Goal: Task Accomplishment & Management: Use online tool/utility

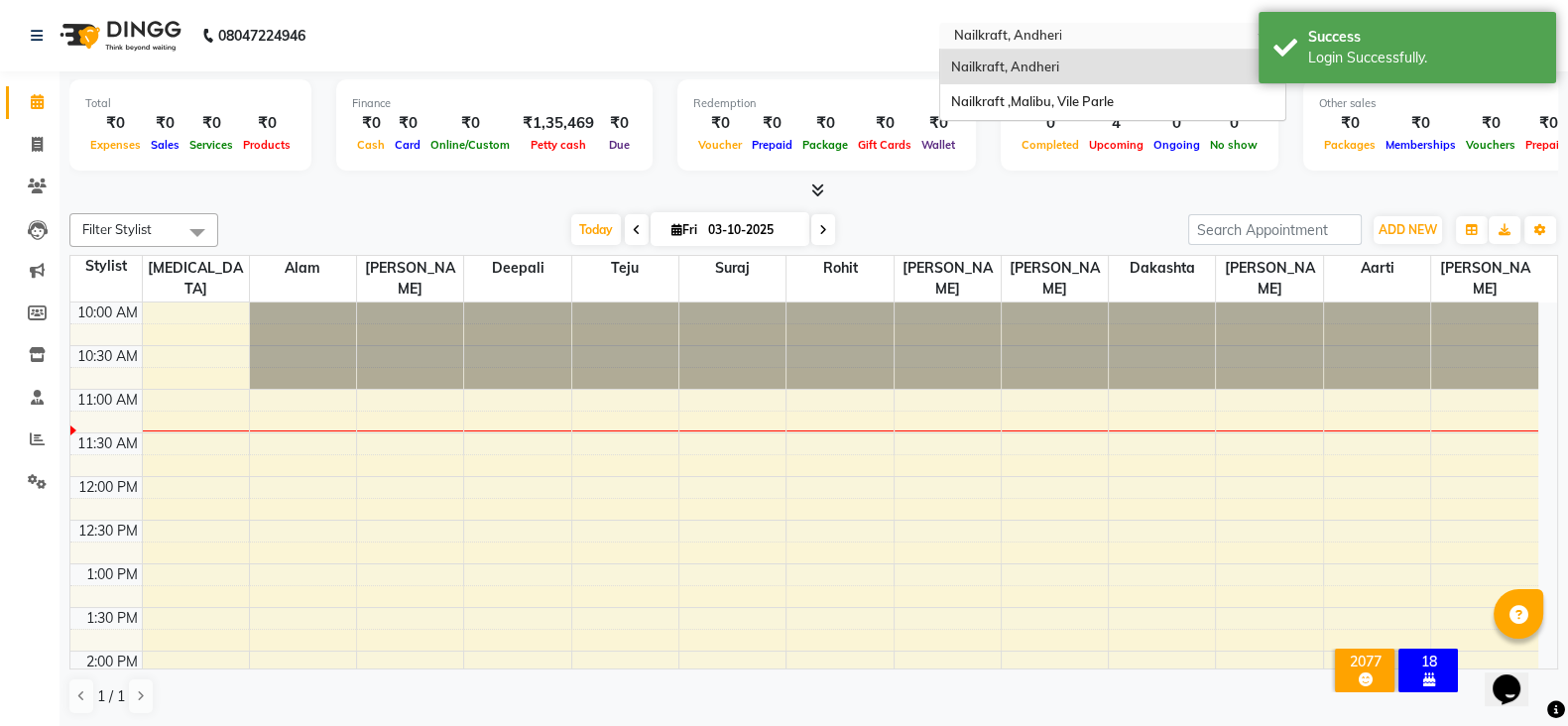
click at [1098, 29] on input "text" at bounding box center [1092, 38] width 288 height 20
click at [1113, 96] on div "Nailkraft ,Malibu, Vile Parle" at bounding box center [1112, 102] width 345 height 36
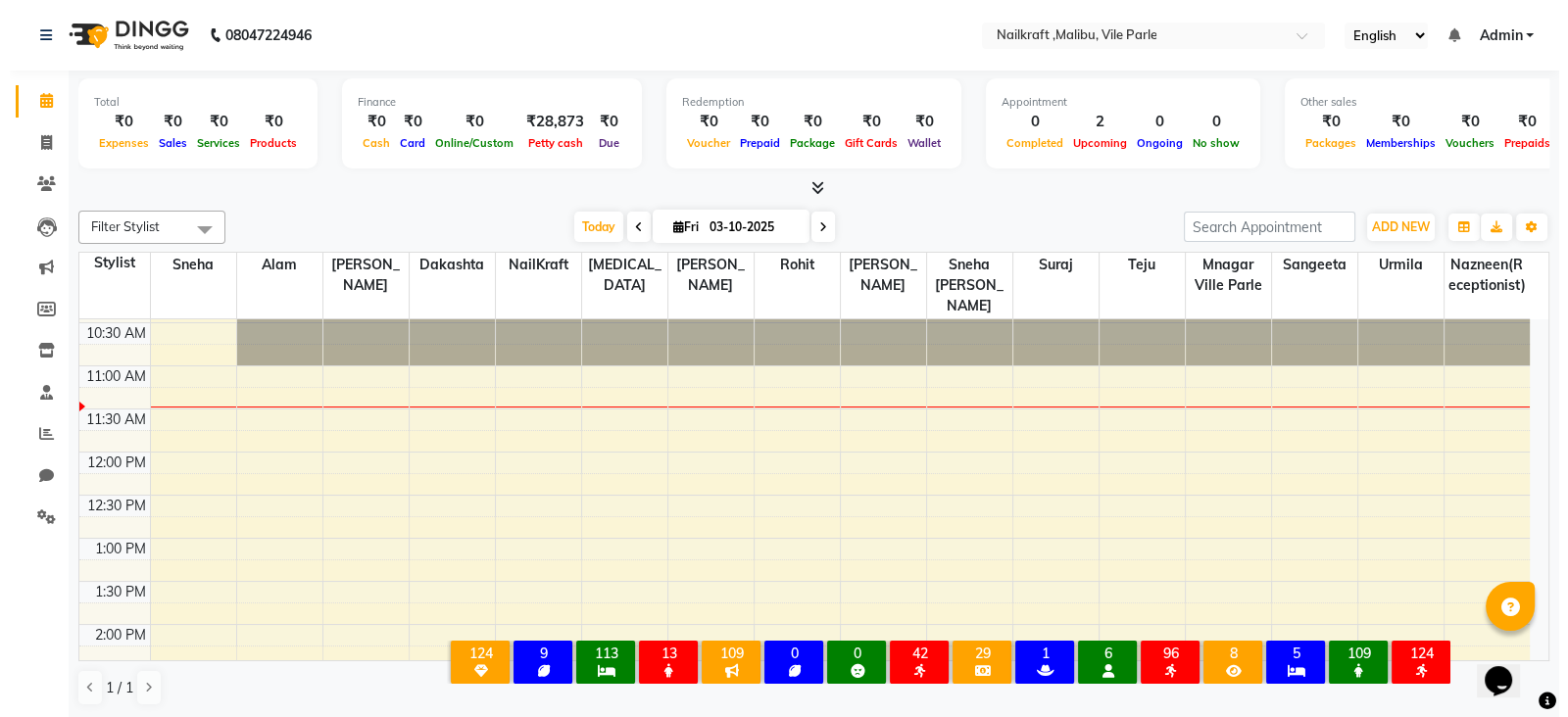
scroll to position [39, 0]
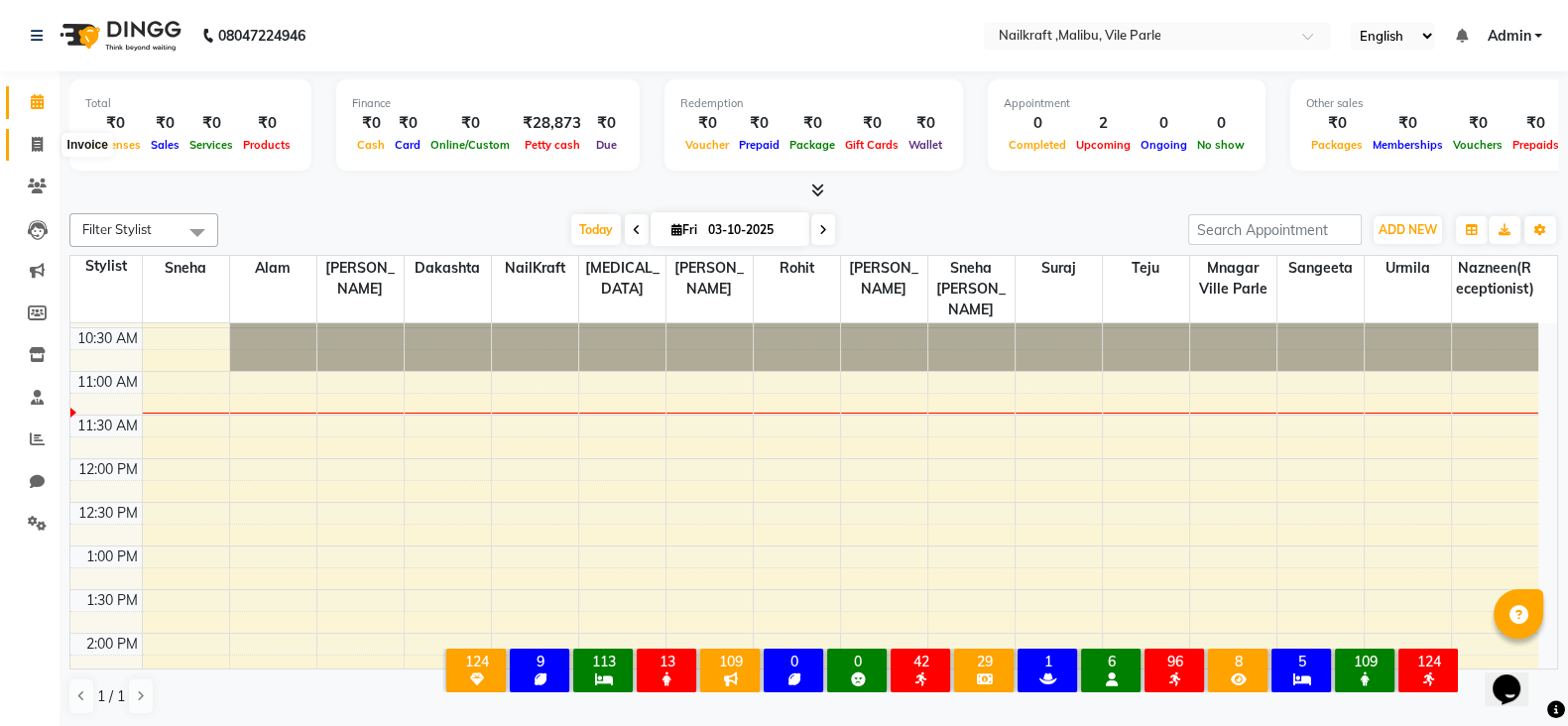
click at [37, 150] on icon at bounding box center [37, 144] width 11 height 15
select select "service"
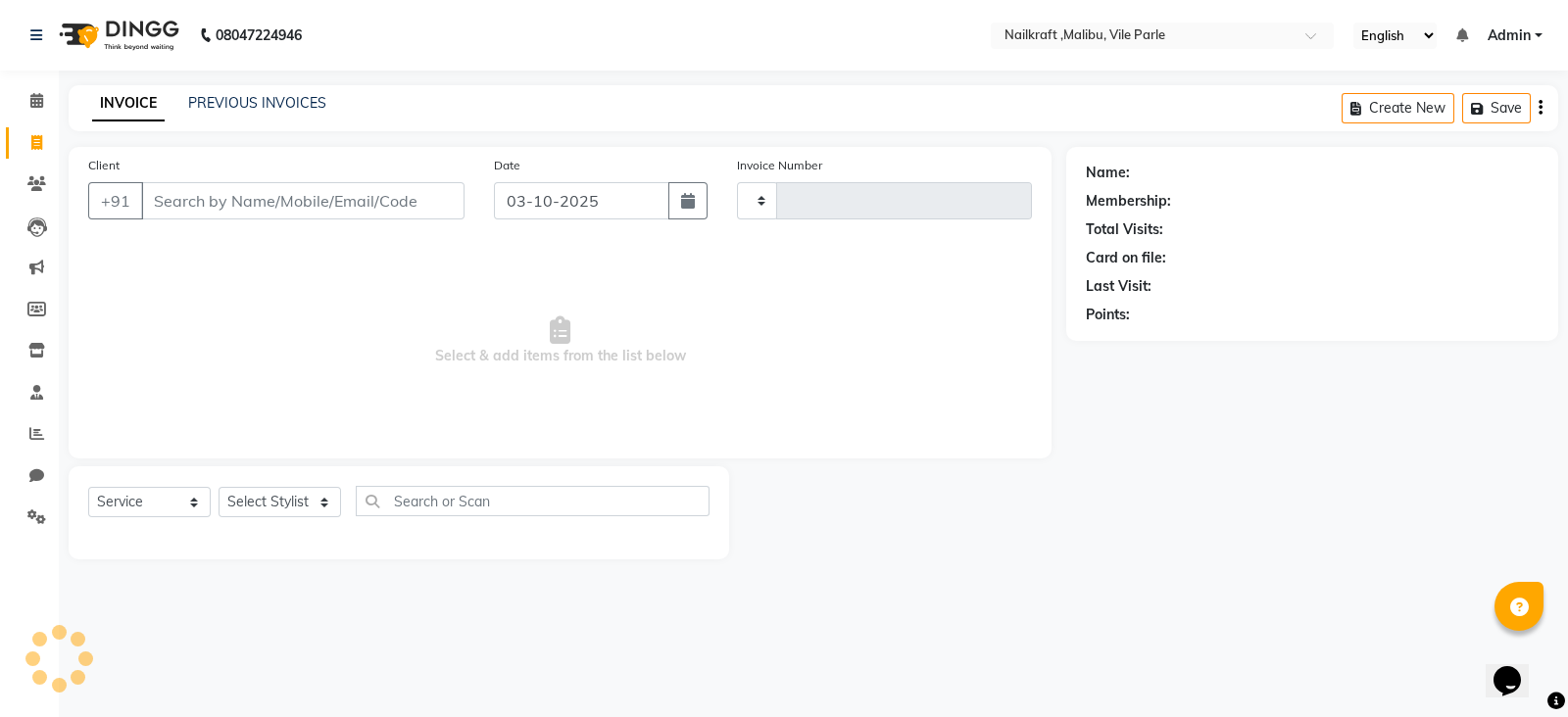
type input "0162"
select select "8988"
